Goal: Task Accomplishment & Management: Manage account settings

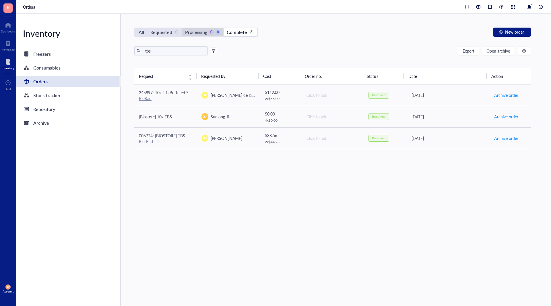
click at [186, 33] on div "Processing" at bounding box center [196, 32] width 22 height 8
click at [182, 28] on input "Processing 0 0" at bounding box center [182, 28] width 0 height 0
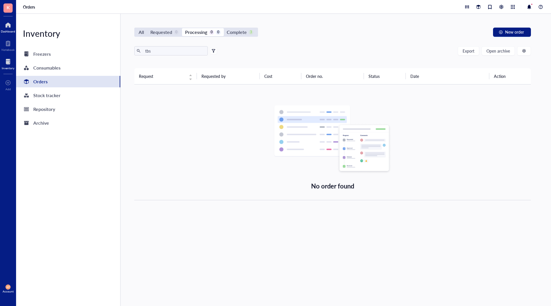
click at [9, 25] on div at bounding box center [8, 24] width 14 height 9
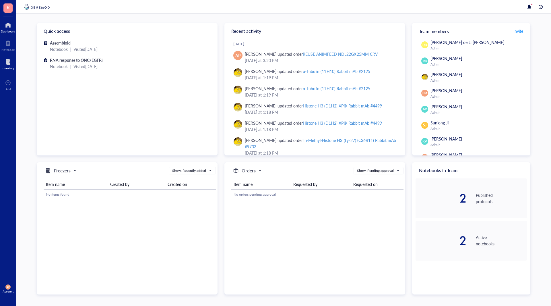
click at [4, 60] on div at bounding box center [8, 61] width 13 height 9
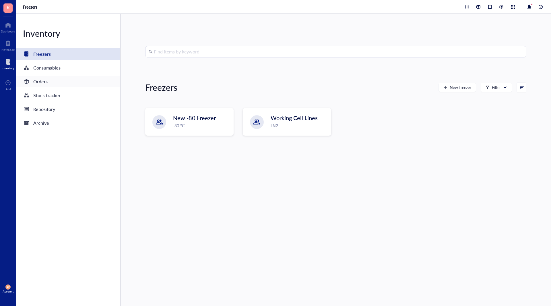
click at [56, 78] on div "Orders" at bounding box center [68, 81] width 104 height 11
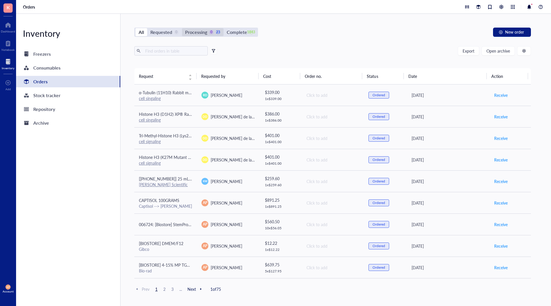
click at [205, 33] on div "Processing" at bounding box center [196, 32] width 22 height 8
click at [182, 28] on input "Processing 0 23" at bounding box center [182, 28] width 0 height 0
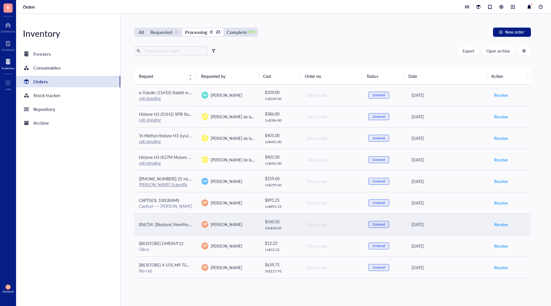
click at [195, 221] on td "006724: [Biostore] StemPro Accutase" at bounding box center [165, 224] width 63 height 22
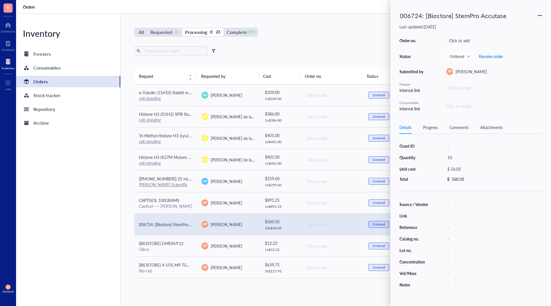
click at [491, 57] on span "Receive order" at bounding box center [491, 56] width 24 height 5
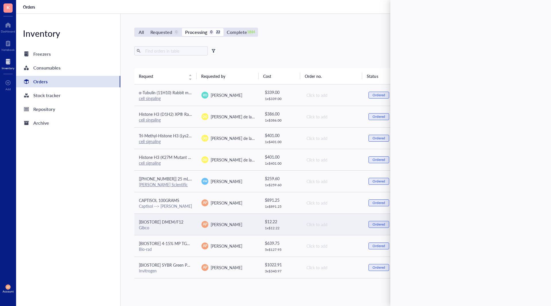
click at [192, 220] on td "[BIOSTORE] DMEM/F12 Gibco" at bounding box center [165, 224] width 63 height 22
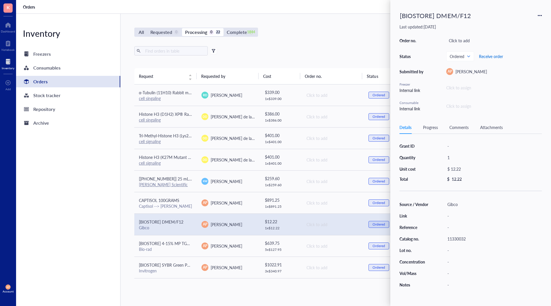
click at [497, 56] on span "Receive order" at bounding box center [491, 56] width 24 height 5
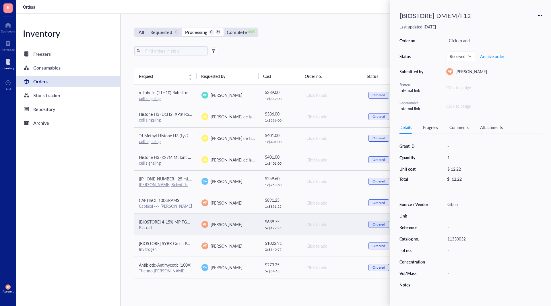
click at [195, 222] on td "[BIOSTORE] 4-15% MP TGX Gel 10W 50 µl pkg 10 Bio-rad" at bounding box center [165, 224] width 63 height 22
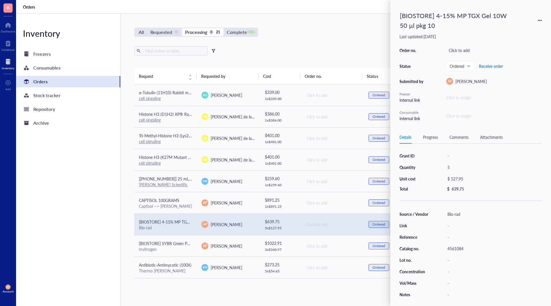
click at [496, 66] on span "Receive order" at bounding box center [491, 66] width 24 height 5
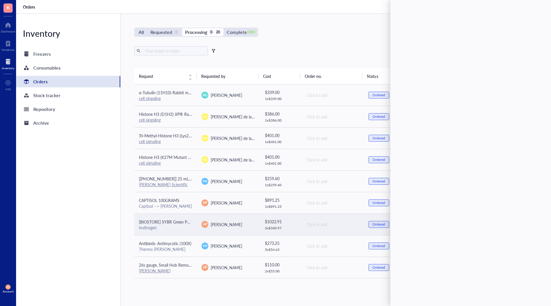
click at [189, 220] on span "[BIOSTORE] SYBR Green PCR Master Mix" at bounding box center [176, 222] width 75 height 6
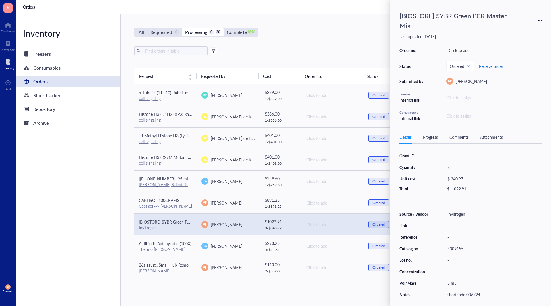
click at [486, 67] on span "Receive order" at bounding box center [491, 66] width 24 height 5
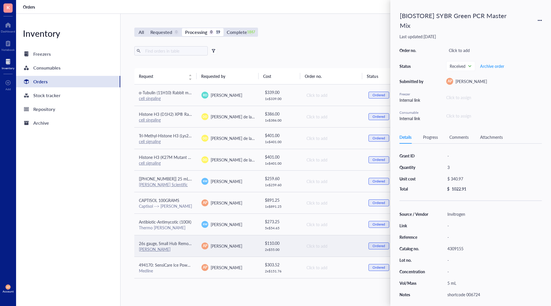
click at [193, 249] on td "26s gauge, Small Hub Removable Needle (RN), PN: 7768-01 Hamilton" at bounding box center [165, 246] width 63 height 22
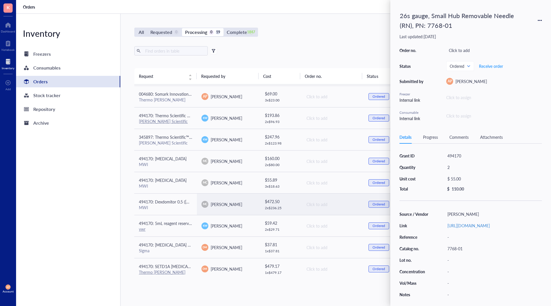
scroll to position [215, 0]
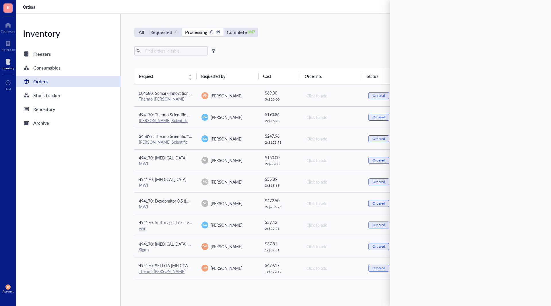
click at [107, 220] on div "Inventory Freezers Consumables Orders Stock tracker Repository Archive" at bounding box center [68, 160] width 104 height 292
